Goal: Transaction & Acquisition: Download file/media

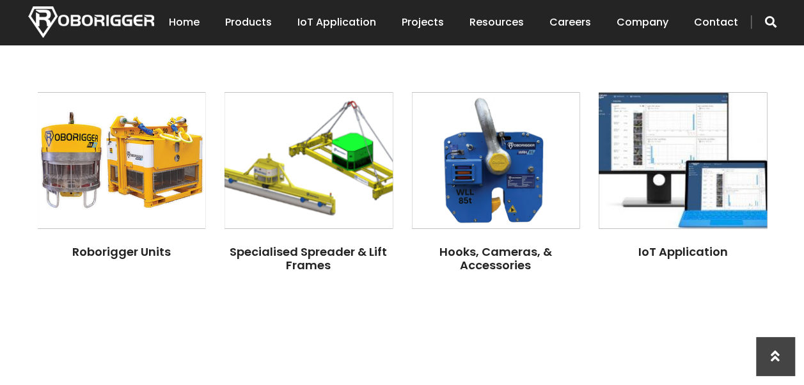
scroll to position [986, 0]
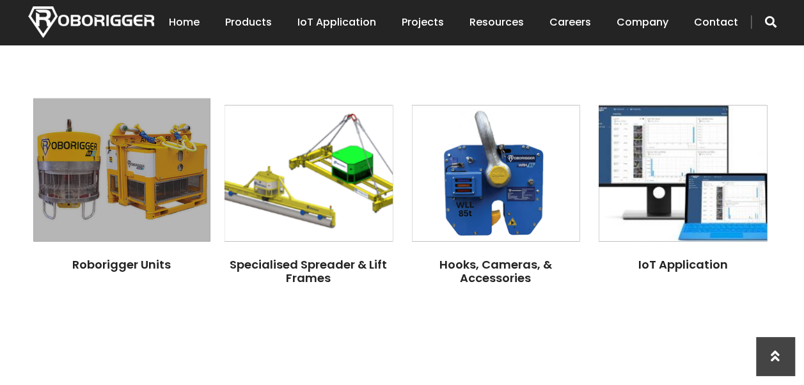
click at [116, 138] on img at bounding box center [121, 169] width 177 height 143
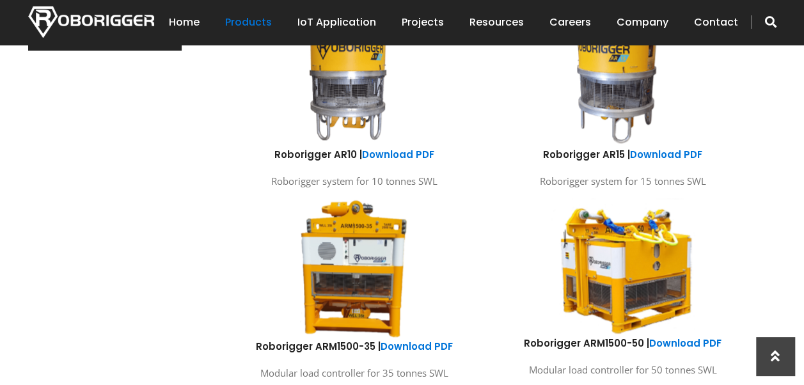
scroll to position [745, 0]
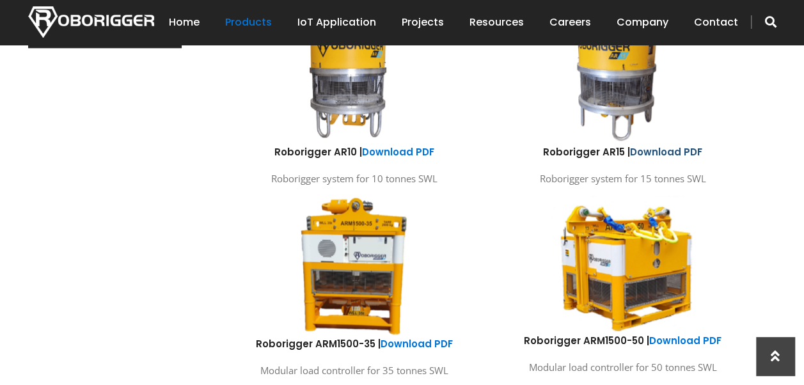
click at [649, 146] on link "Download PDF" at bounding box center [666, 151] width 72 height 13
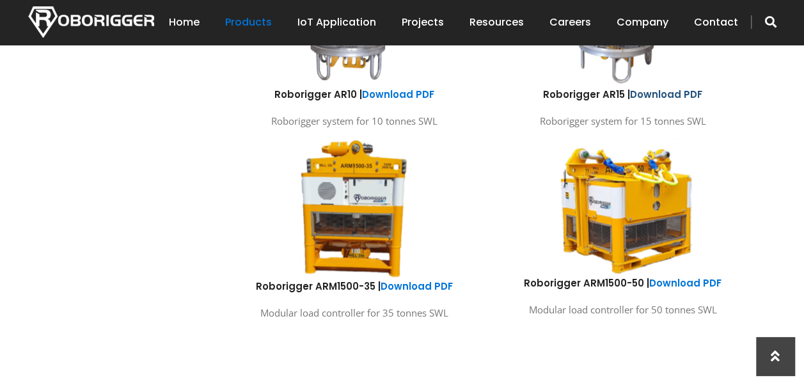
scroll to position [803, 0]
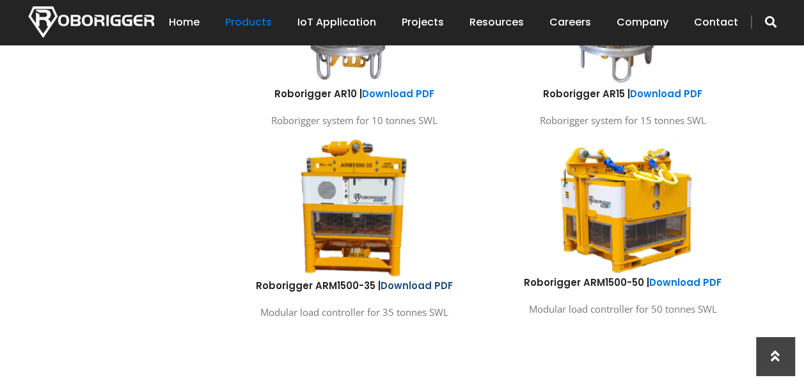
click at [436, 281] on link "Download PDF" at bounding box center [417, 285] width 72 height 13
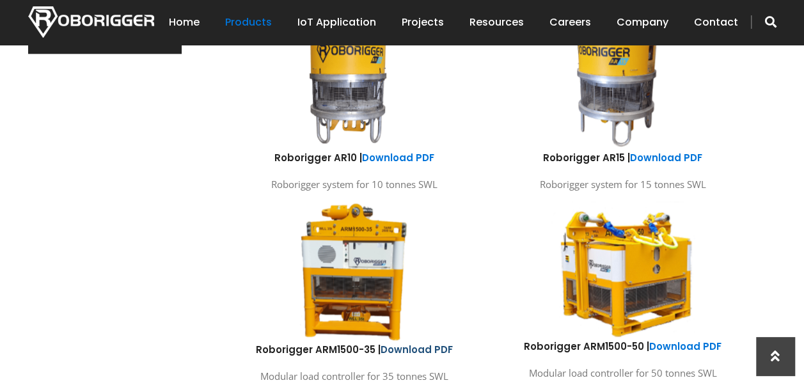
scroll to position [611, 0]
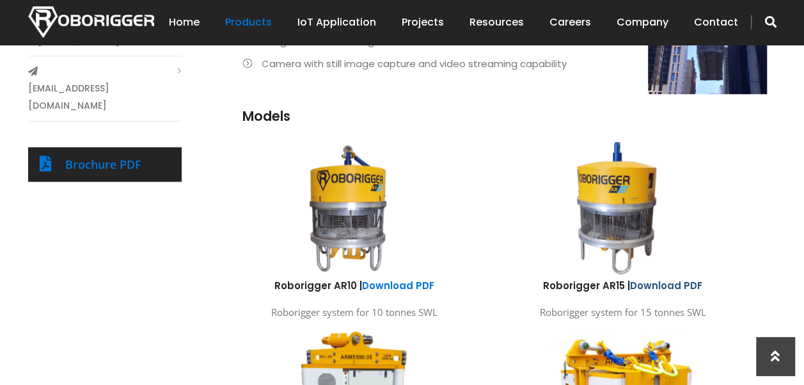
click at [661, 284] on link "Download PDF" at bounding box center [666, 285] width 72 height 13
click at [633, 283] on h6 "Roborigger AR15 | Download PDF" at bounding box center [622, 285] width 249 height 13
click at [633, 283] on link "Download PDF" at bounding box center [666, 285] width 72 height 13
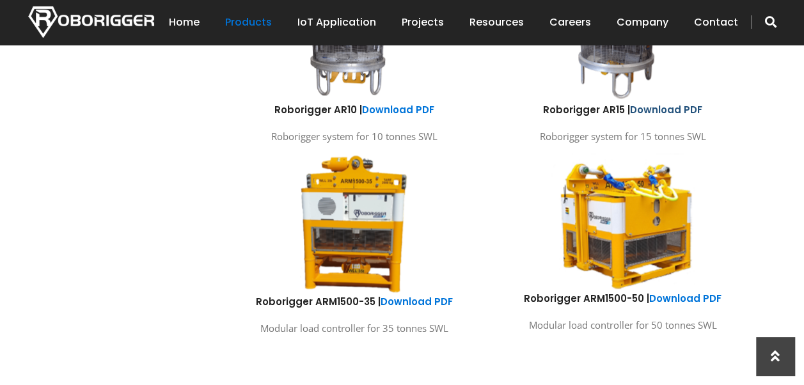
scroll to position [867, 0]
